Goal: Information Seeking & Learning: Learn about a topic

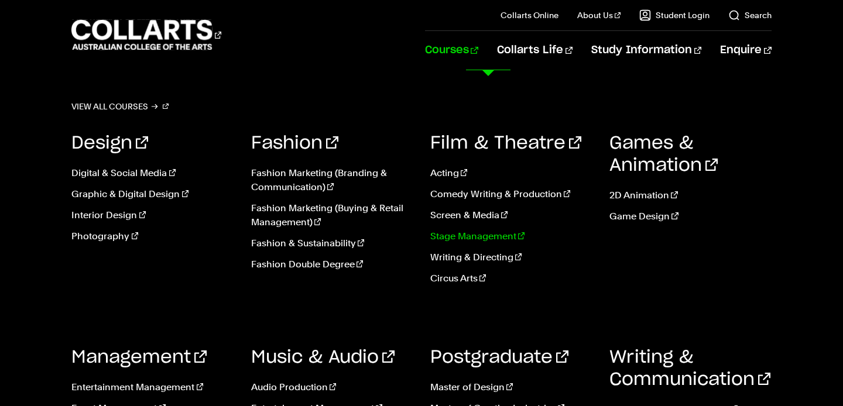
scroll to position [647, 0]
click at [443, 337] on div "Postgraduate Master of Design Master of Creative Industries Graduate Certificat…" at bounding box center [511, 406] width 162 height 155
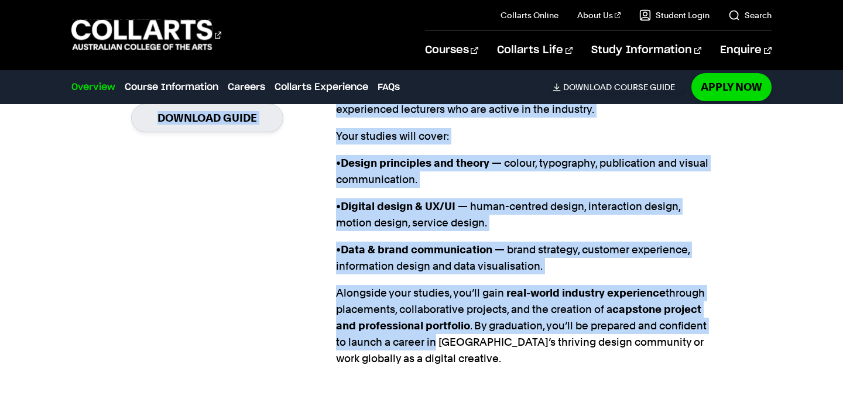
drag, startPoint x: 442, startPoint y: 336, endPoint x: 433, endPoint y: 313, distance: 24.7
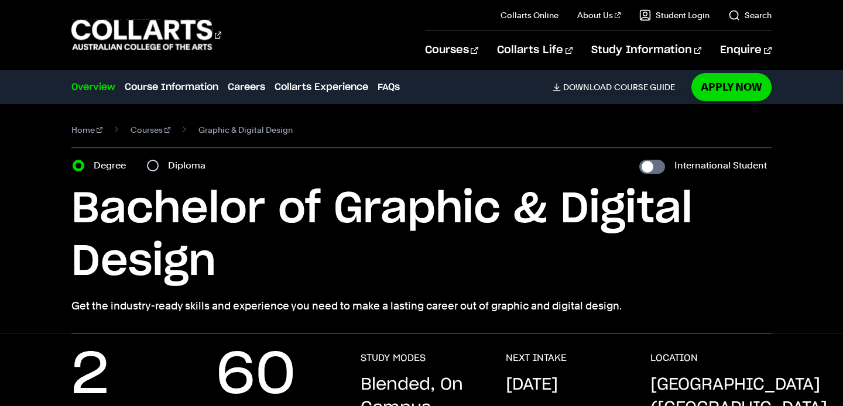
scroll to position [0, 0]
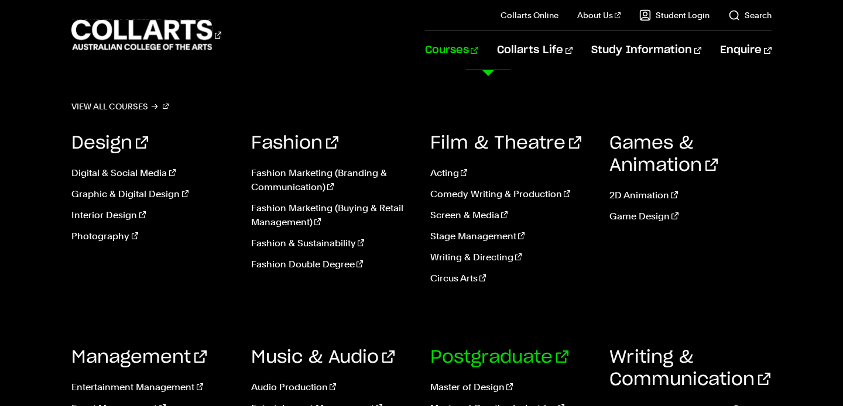
click at [457, 354] on link "Postgraduate" at bounding box center [499, 358] width 138 height 18
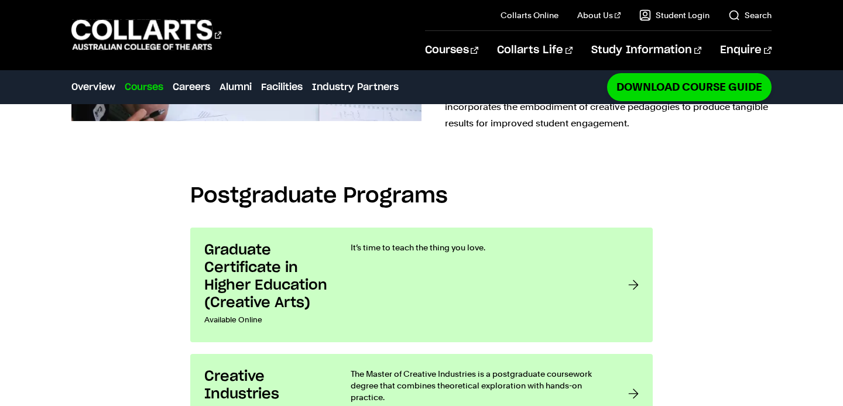
scroll to position [815, 0]
